Goal: Task Accomplishment & Management: Manage account settings

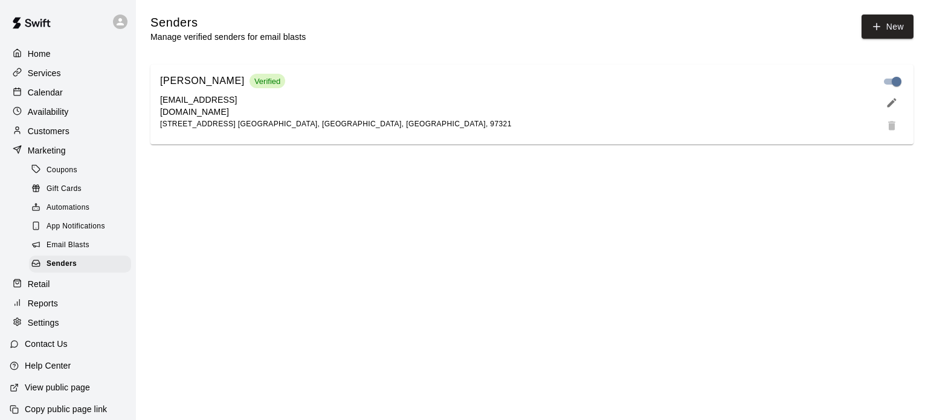
click at [59, 107] on div "Availability" at bounding box center [68, 112] width 117 height 18
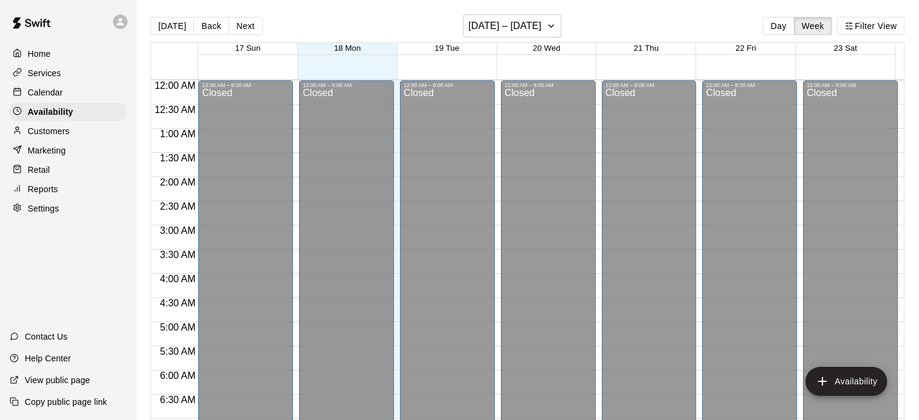
scroll to position [716, 0]
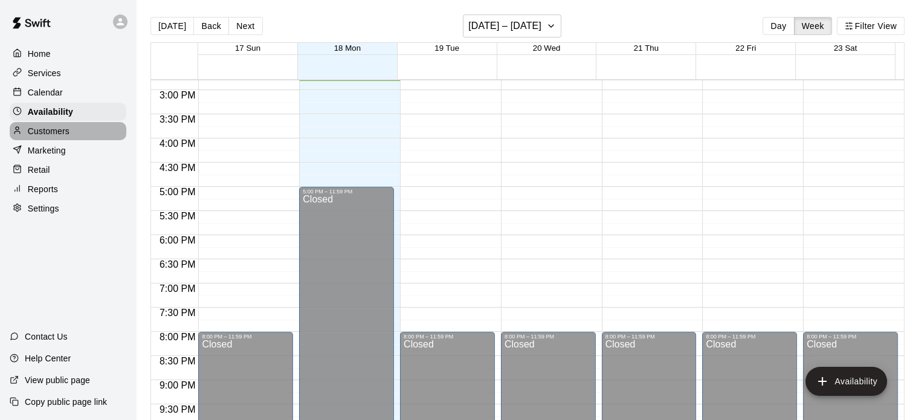
click at [60, 132] on p "Customers" at bounding box center [49, 131] width 42 height 12
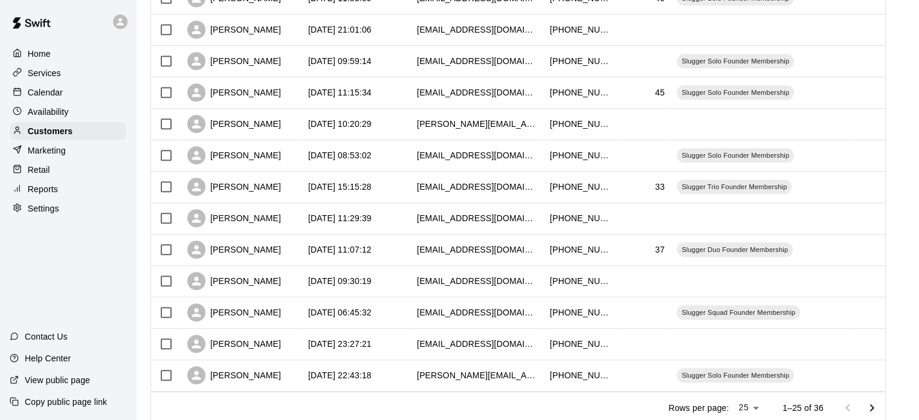
scroll to position [591, 0]
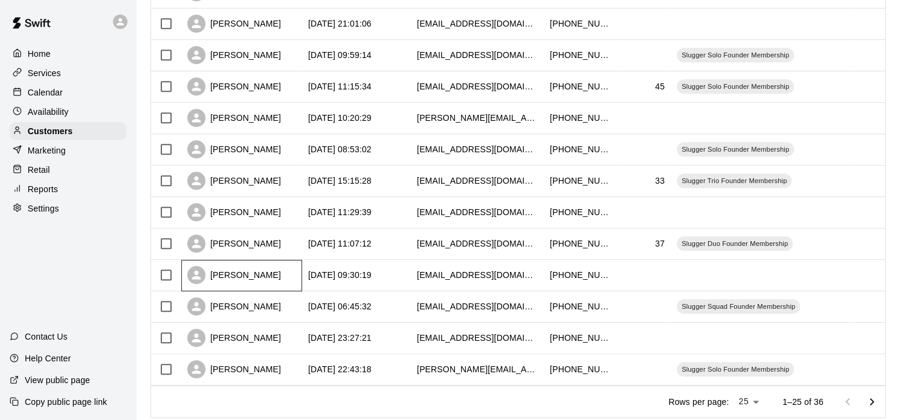
click at [232, 280] on div "[PERSON_NAME]" at bounding box center [234, 275] width 94 height 18
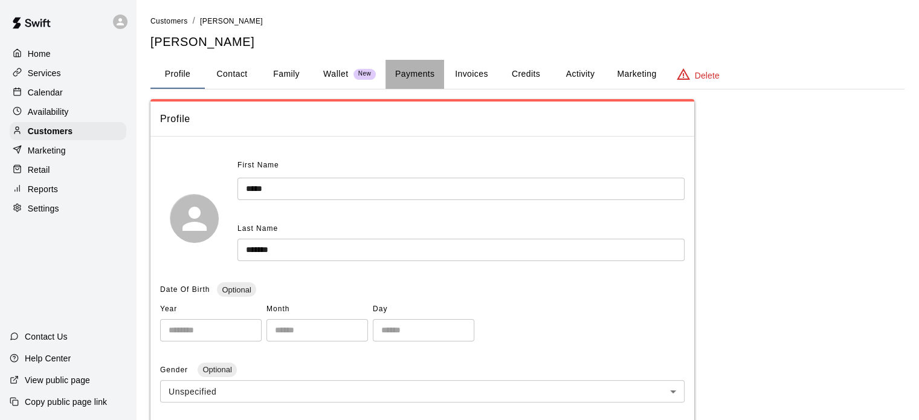
click at [427, 74] on button "Payments" at bounding box center [415, 74] width 59 height 29
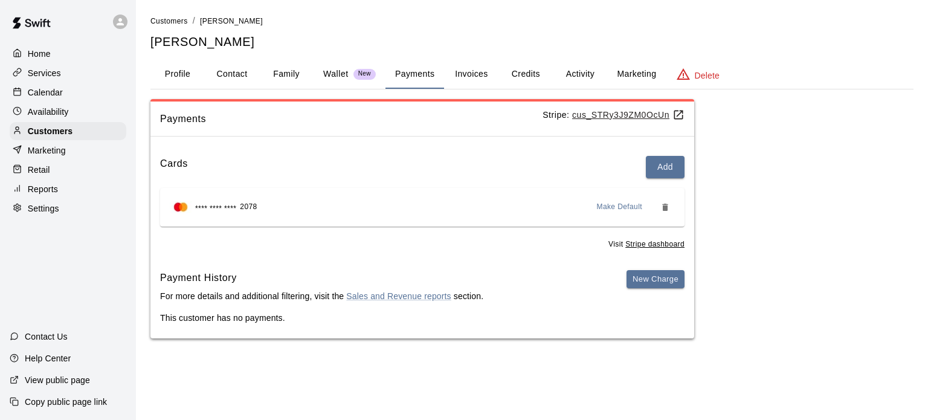
click at [665, 166] on button "Add" at bounding box center [665, 167] width 39 height 22
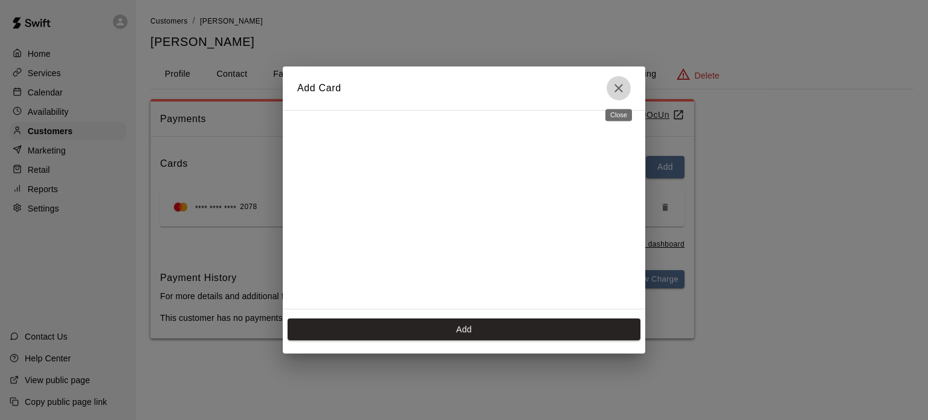
click at [619, 86] on icon "Close" at bounding box center [619, 88] width 15 height 15
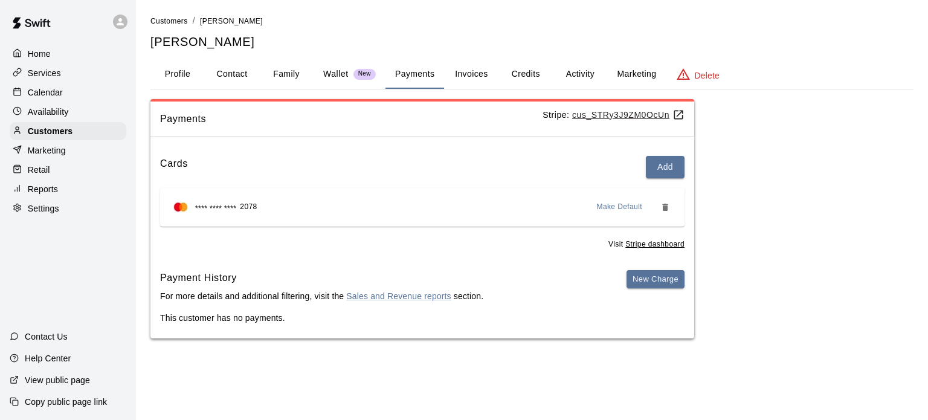
click at [705, 76] on p "Delete" at bounding box center [707, 76] width 25 height 12
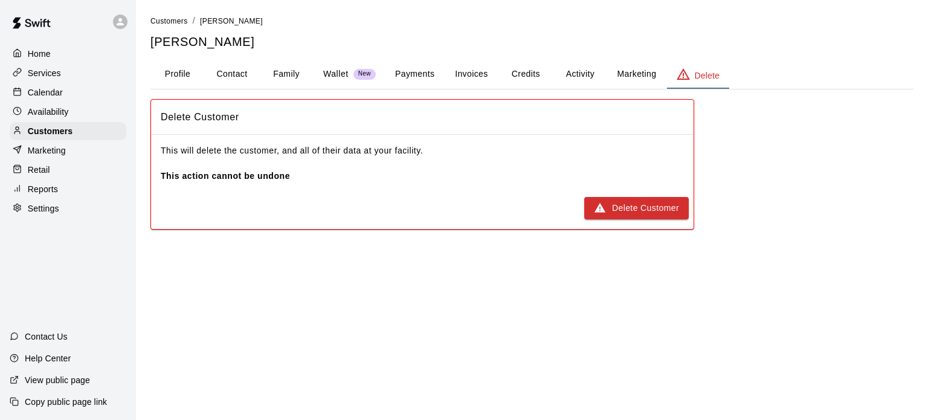
click at [54, 131] on p "Customers" at bounding box center [50, 131] width 45 height 12
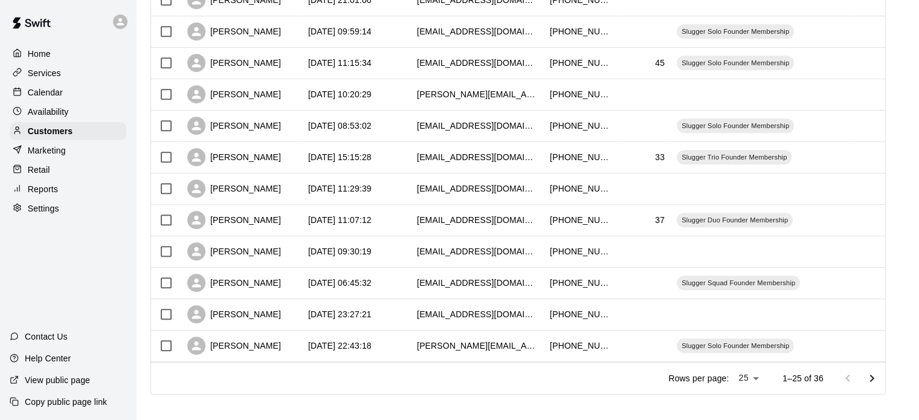
scroll to position [616, 0]
